Goal: Submit feedback/report problem: Submit feedback/report problem

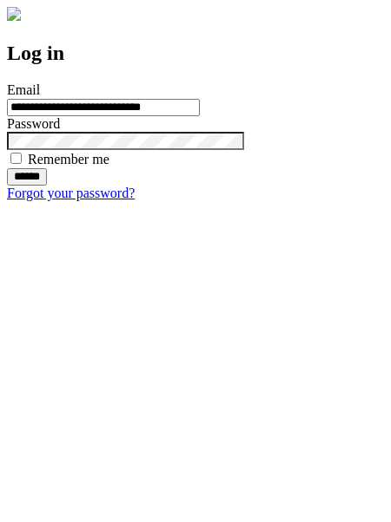
type input "**********"
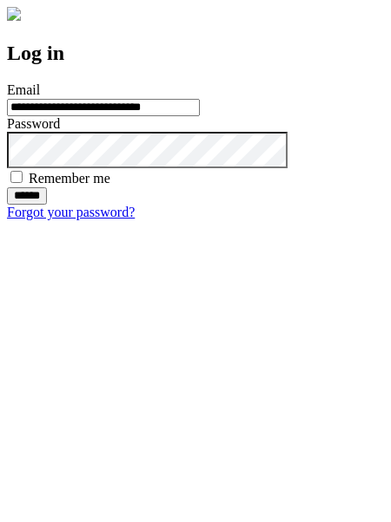
click at [47, 205] on input "******" at bounding box center [27, 195] width 40 height 17
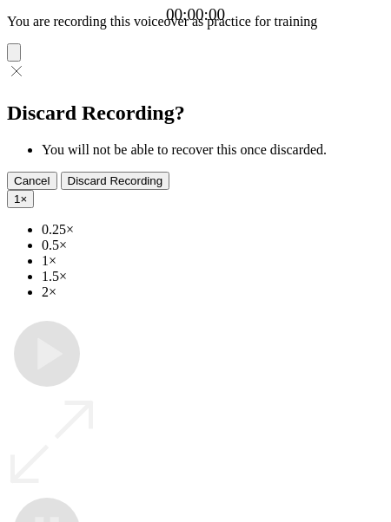
type input "**********"
